Goal: Task Accomplishment & Management: Use online tool/utility

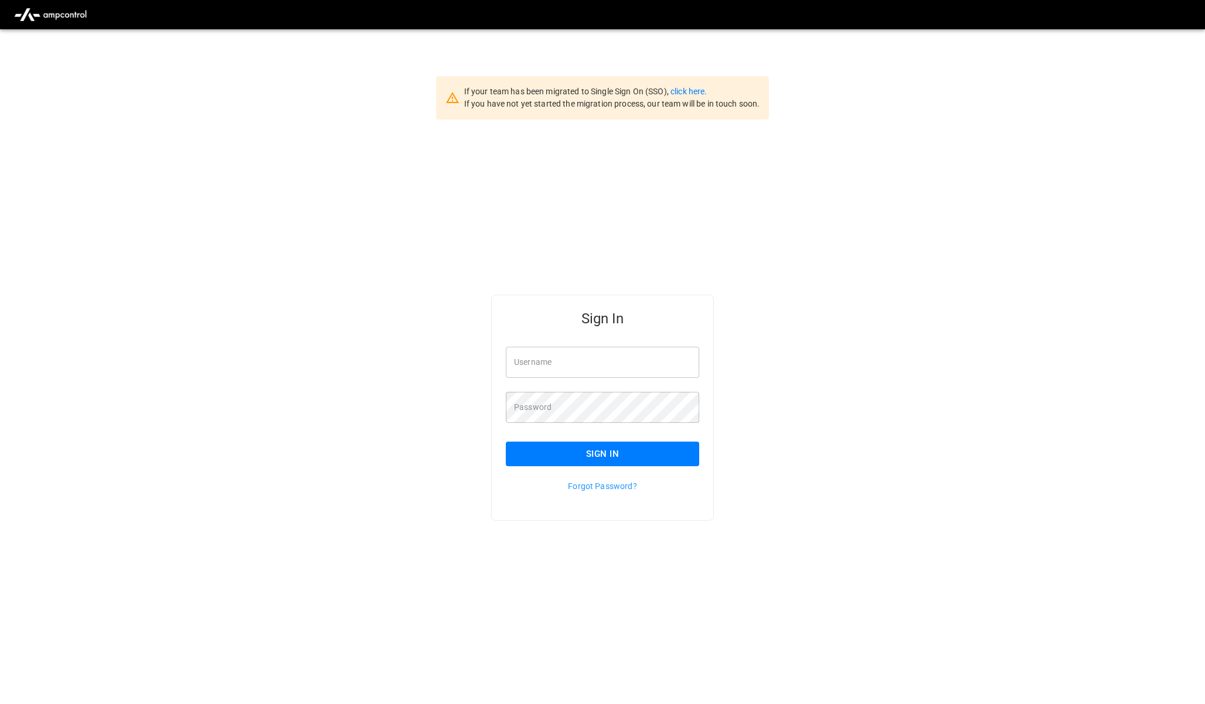
click at [568, 357] on input "Username" at bounding box center [602, 362] width 193 height 31
type input "**********"
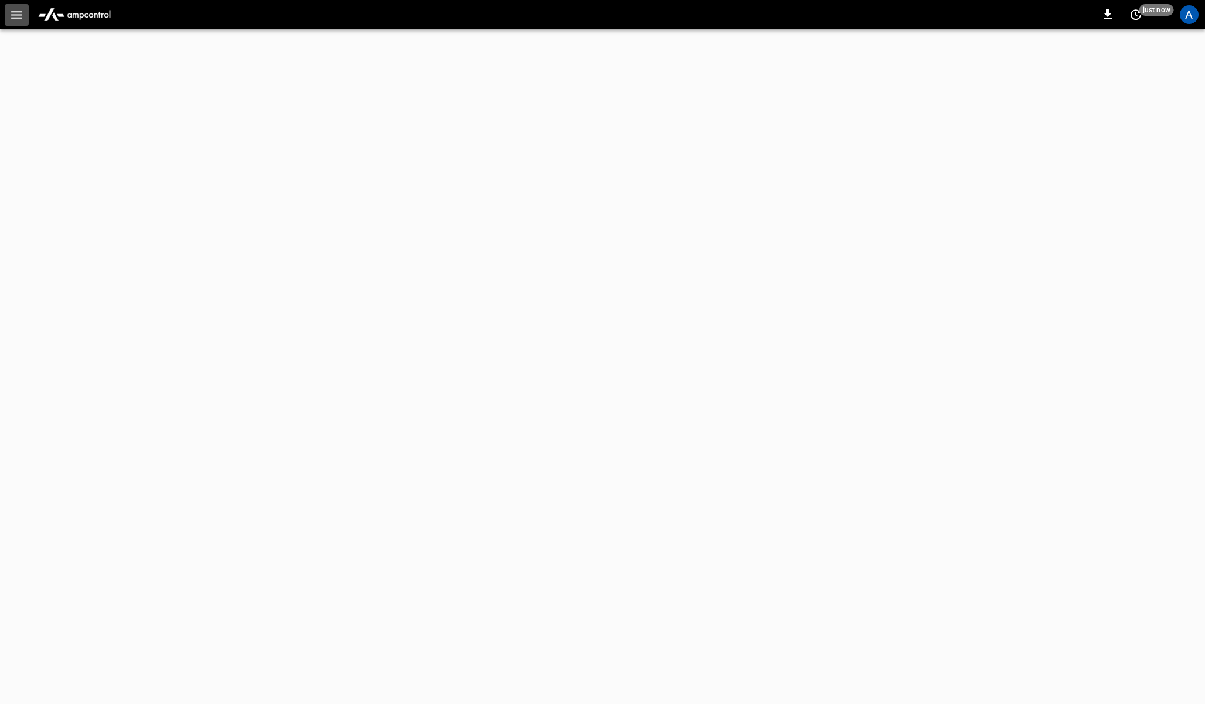
click at [18, 13] on icon "button" at bounding box center [16, 15] width 15 height 15
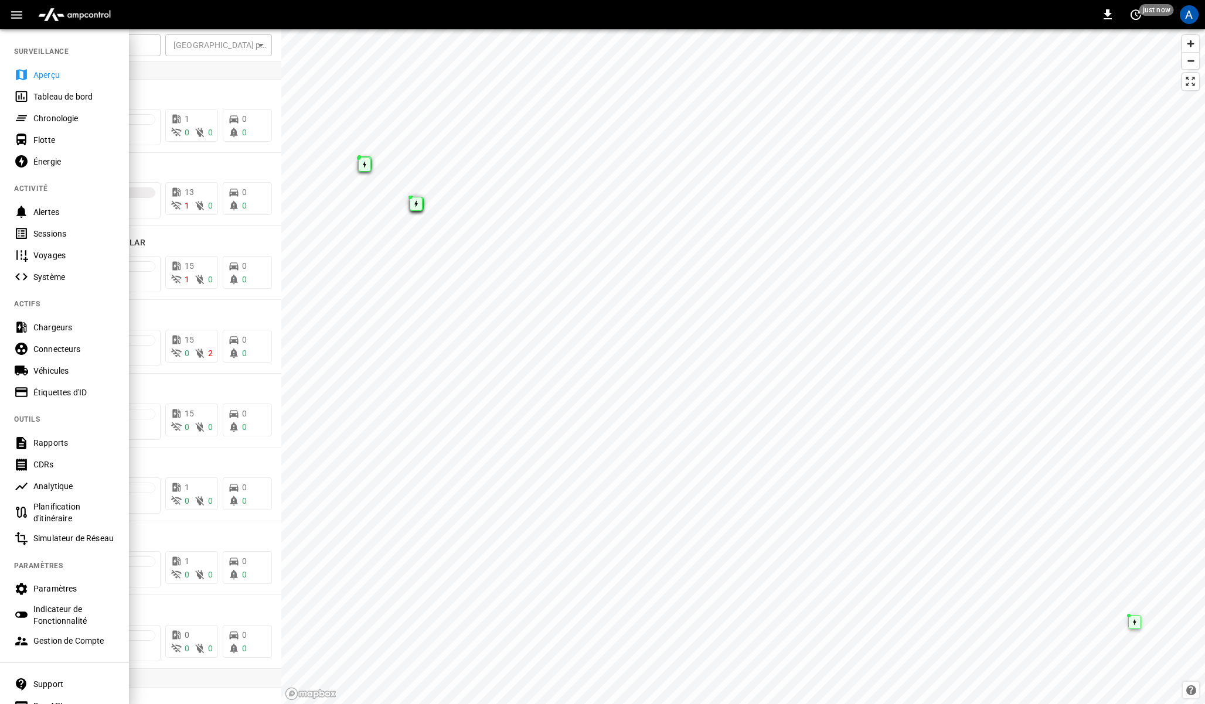
click at [49, 100] on div "Tableau de bord" at bounding box center [73, 97] width 81 height 12
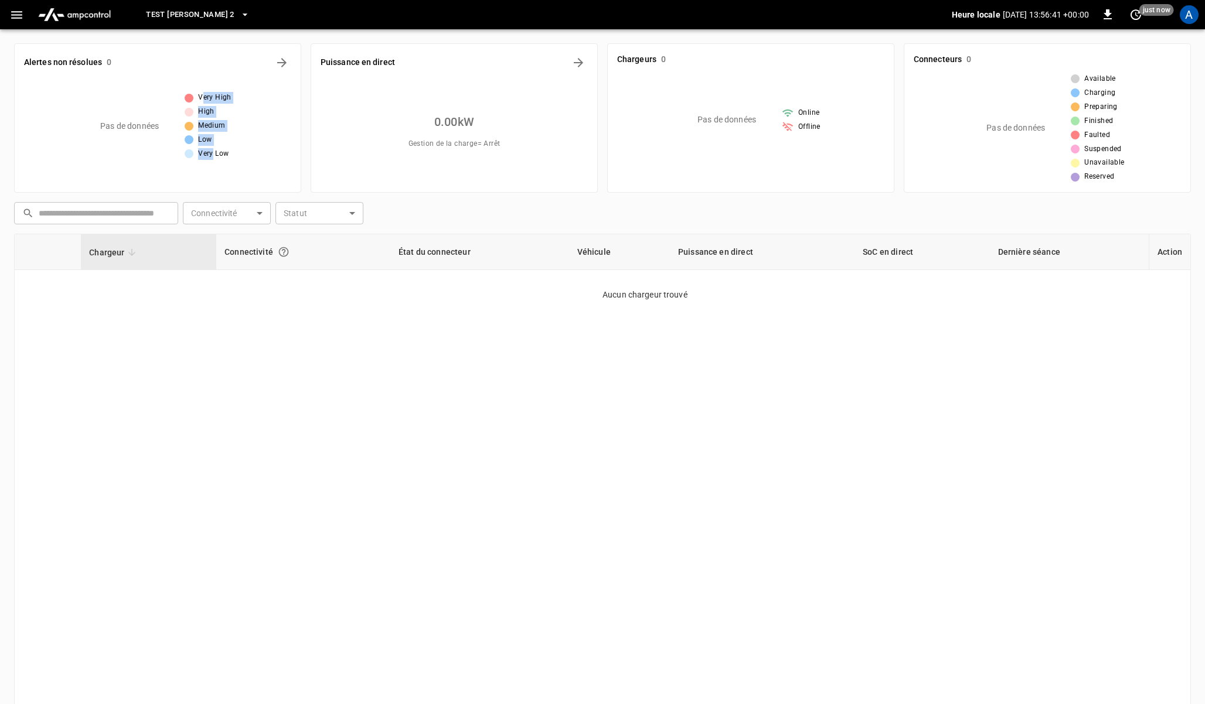
drag, startPoint x: 204, startPoint y: 97, endPoint x: 211, endPoint y: 156, distance: 59.1
click at [211, 156] on div "Very High High Medium Low Very Low" at bounding box center [208, 126] width 47 height 68
click at [458, 175] on div "0.00 kW Gestion de la charge = Arrêt" at bounding box center [453, 131] width 267 height 104
click at [193, 12] on span "Test Tomas 2" at bounding box center [190, 14] width 88 height 13
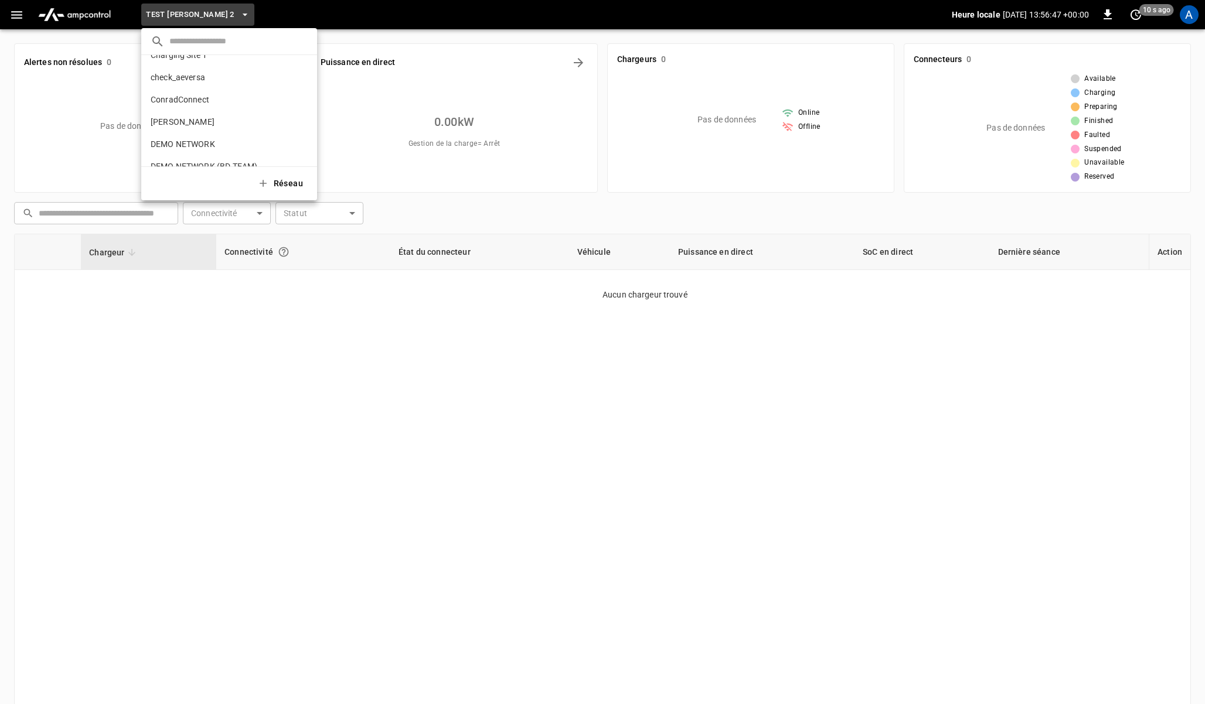
scroll to position [250, 0]
click at [182, 127] on p "DEMO NETWORK" at bounding box center [209, 133] width 117 height 12
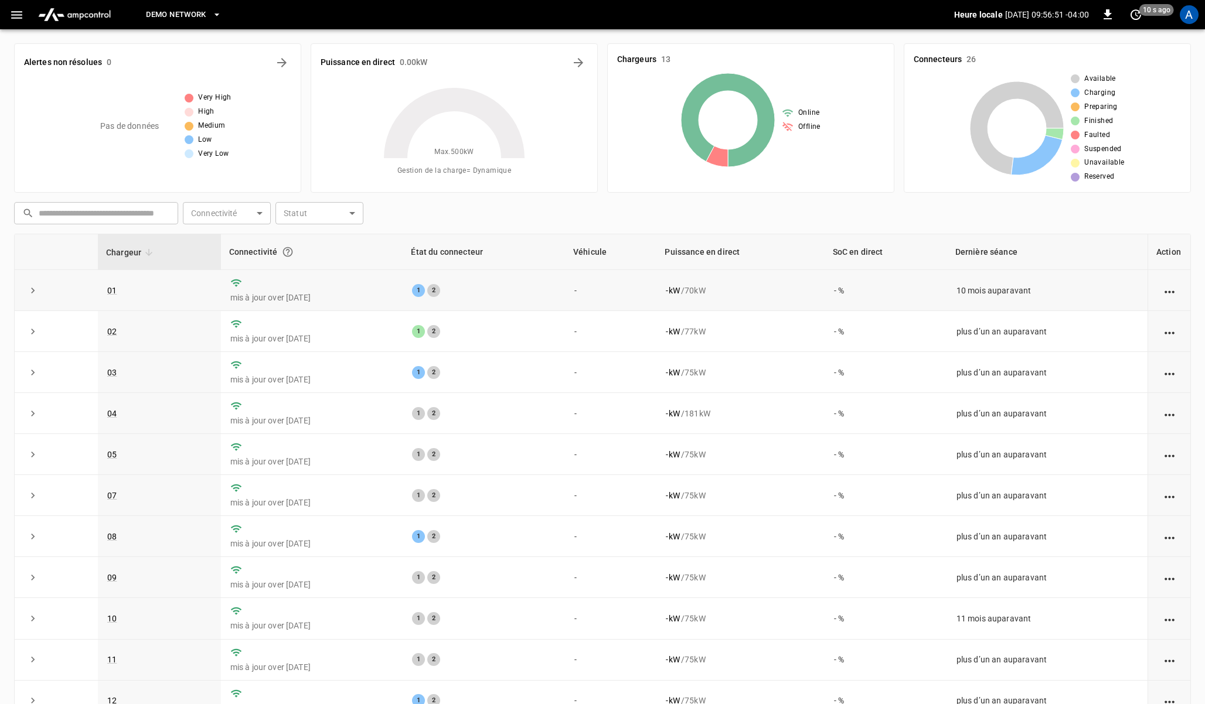
drag, startPoint x: 269, startPoint y: 299, endPoint x: 327, endPoint y: 302, distance: 58.7
click at [327, 302] on p "mis à jour over 1 year ago" at bounding box center [311, 298] width 163 height 12
drag, startPoint x: 265, startPoint y: 298, endPoint x: 326, endPoint y: 301, distance: 60.4
click at [326, 301] on p "mis à jour over 1 year ago" at bounding box center [311, 298] width 163 height 12
click at [456, 213] on icon at bounding box center [454, 158] width 146 height 146
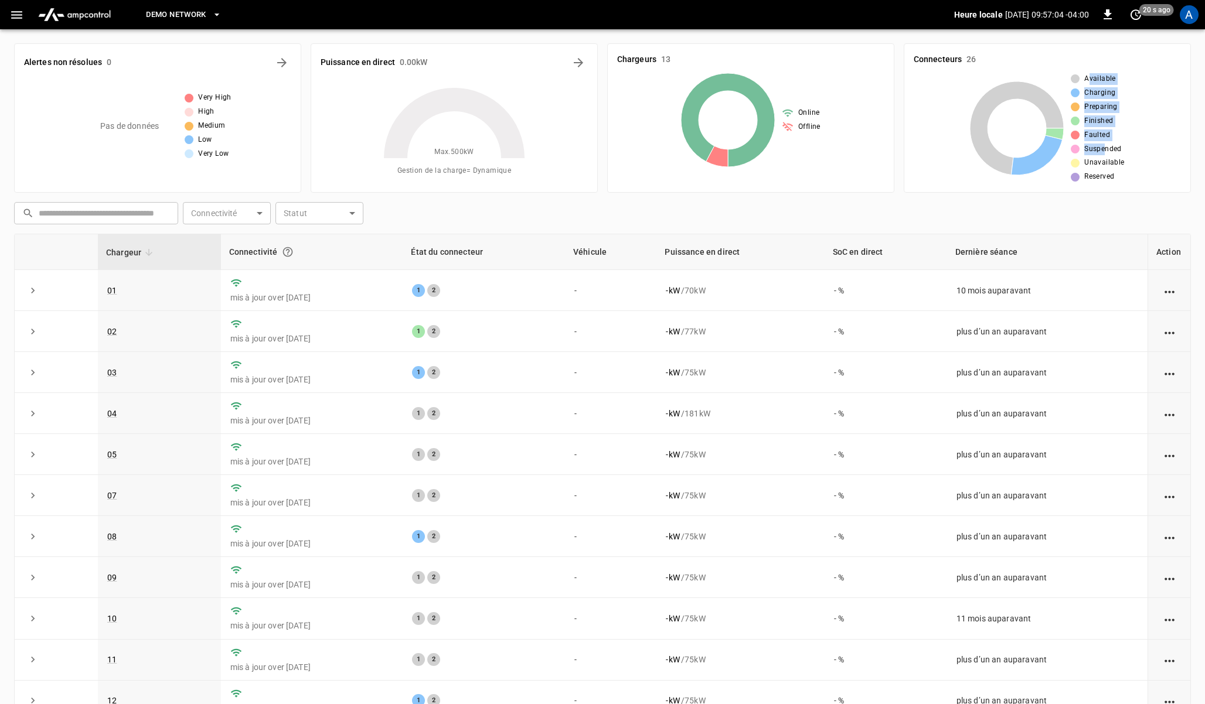
drag, startPoint x: 1089, startPoint y: 79, endPoint x: 1107, endPoint y: 146, distance: 69.2
click at [1107, 146] on div "Available Charging Preparing Finished Faulted Suspended Unavailable Reserved" at bounding box center [1096, 128] width 53 height 110
click at [1103, 162] on span "Unavailable" at bounding box center [1104, 163] width 40 height 12
drag, startPoint x: 199, startPoint y: 98, endPoint x: 239, endPoint y: 148, distance: 64.1
click at [239, 148] on div "Pas de données Very High High Medium Low Very Low" at bounding box center [157, 126] width 267 height 94
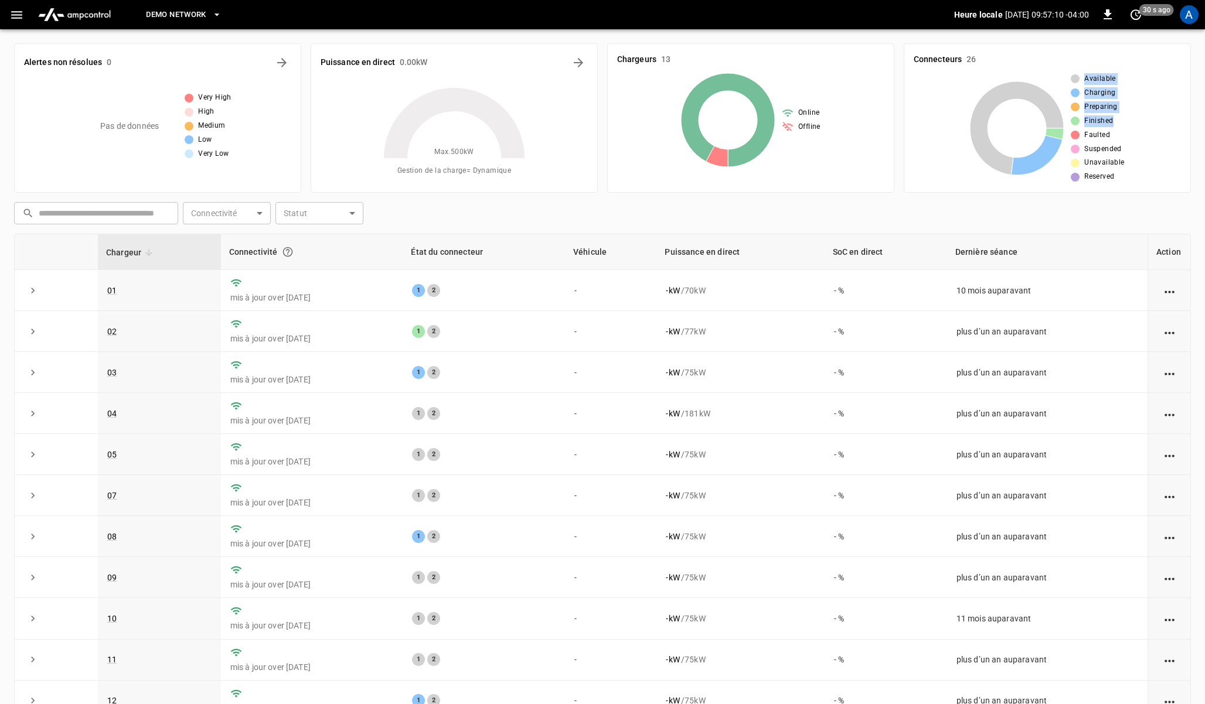
drag, startPoint x: 1084, startPoint y: 77, endPoint x: 1114, endPoint y: 126, distance: 57.1
click at [1114, 126] on div "Available Charging Preparing Finished Faulted Suspended Unavailable Reserved" at bounding box center [1096, 128] width 53 height 110
drag, startPoint x: 800, startPoint y: 112, endPoint x: 830, endPoint y: 129, distance: 33.6
click at [830, 129] on div "Online Offline" at bounding box center [750, 120] width 267 height 94
drag, startPoint x: 265, startPoint y: 298, endPoint x: 336, endPoint y: 302, distance: 70.5
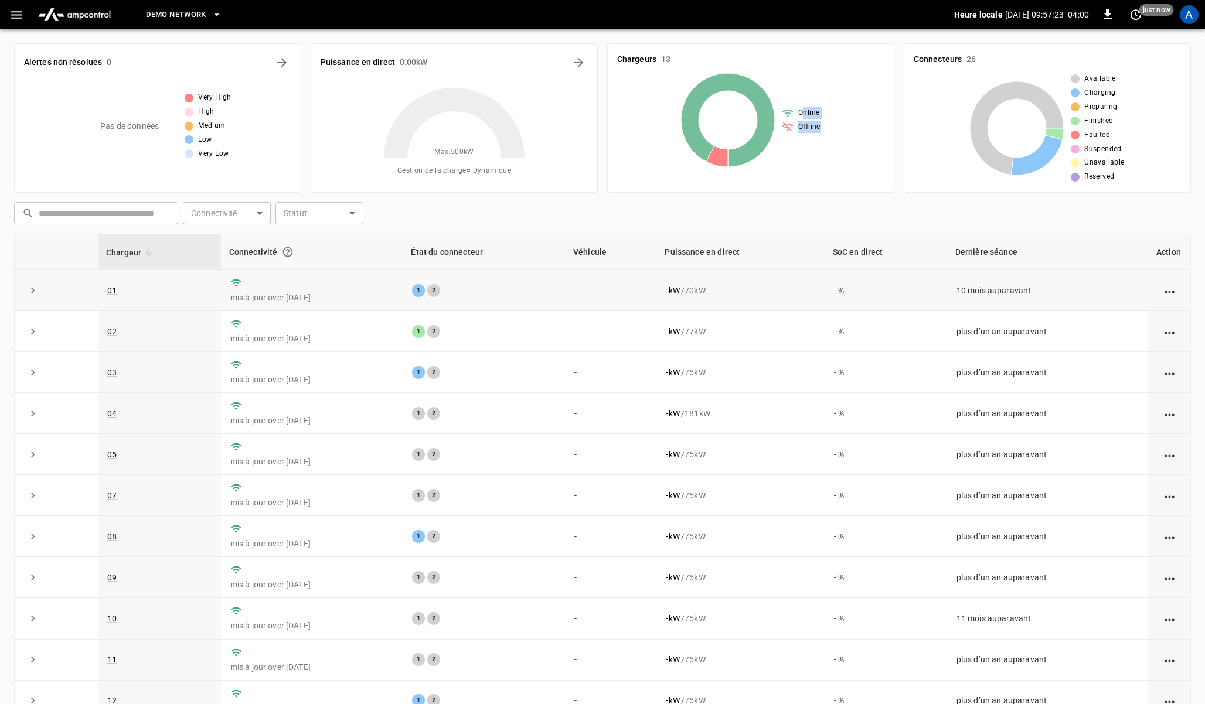
click at [336, 302] on p "mis à jour over 1 year ago" at bounding box center [311, 298] width 163 height 12
drag, startPoint x: 1084, startPoint y: 83, endPoint x: 1114, endPoint y: 119, distance: 47.4
click at [1114, 119] on div "Available Charging Preparing Finished Faulted Suspended Unavailable Reserved" at bounding box center [1096, 128] width 53 height 110
drag, startPoint x: 797, startPoint y: 111, endPoint x: 821, endPoint y: 124, distance: 27.5
click at [821, 124] on div "Online Offline" at bounding box center [750, 120] width 267 height 94
